Goal: Check status: Check status

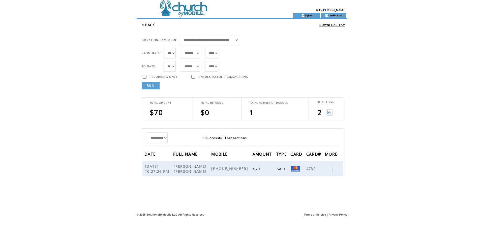
select select "***"
select select "**"
select select "*"
click at [154, 87] on link "RUN" at bounding box center [151, 86] width 18 height 8
click at [151, 85] on link "RUN" at bounding box center [151, 86] width 18 height 8
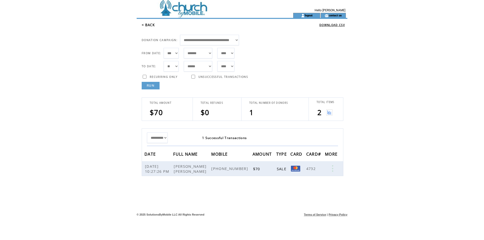
click at [151, 84] on link "RUN" at bounding box center [151, 86] width 18 height 8
click at [148, 86] on link "RUN" at bounding box center [151, 86] width 18 height 8
click at [150, 84] on link "RUN" at bounding box center [151, 86] width 18 height 8
click at [148, 86] on link "RUN" at bounding box center [151, 86] width 18 height 8
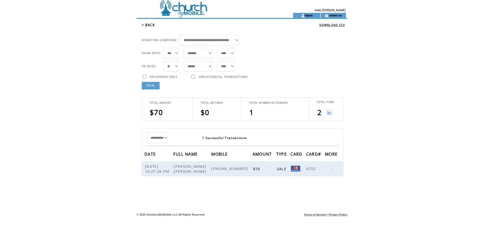
click at [328, 113] on img at bounding box center [329, 112] width 6 height 6
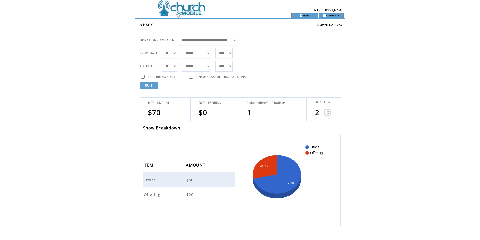
click at [148, 84] on link "RUN" at bounding box center [149, 86] width 18 height 8
